Goal: Find specific page/section: Find specific page/section

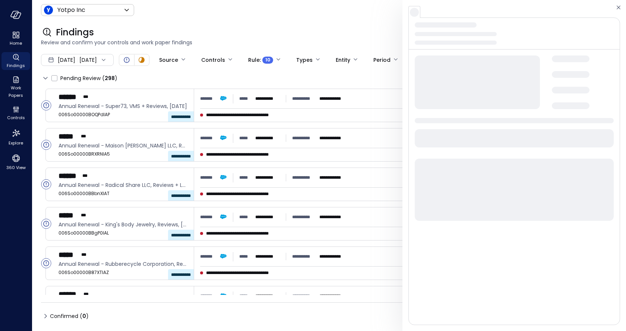
scroll to position [578, 0]
